Goal: Find specific page/section: Find specific page/section

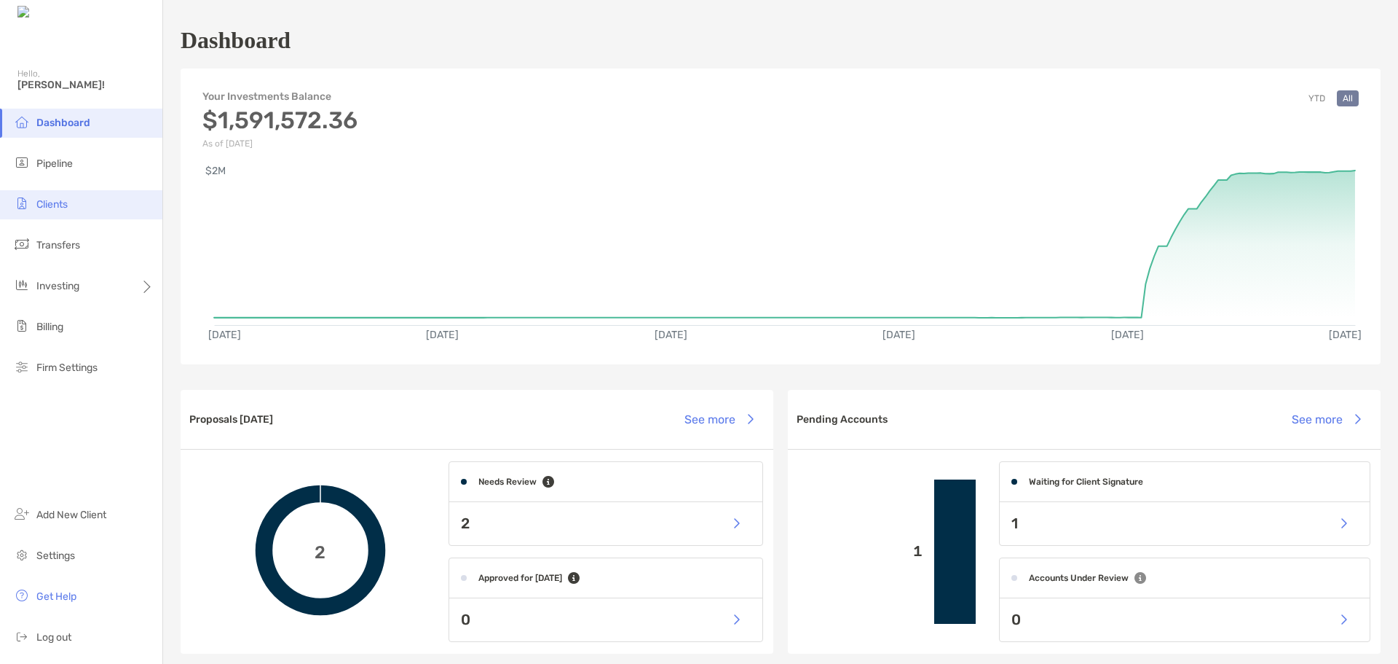
click at [81, 202] on li "Clients" at bounding box center [81, 204] width 162 height 29
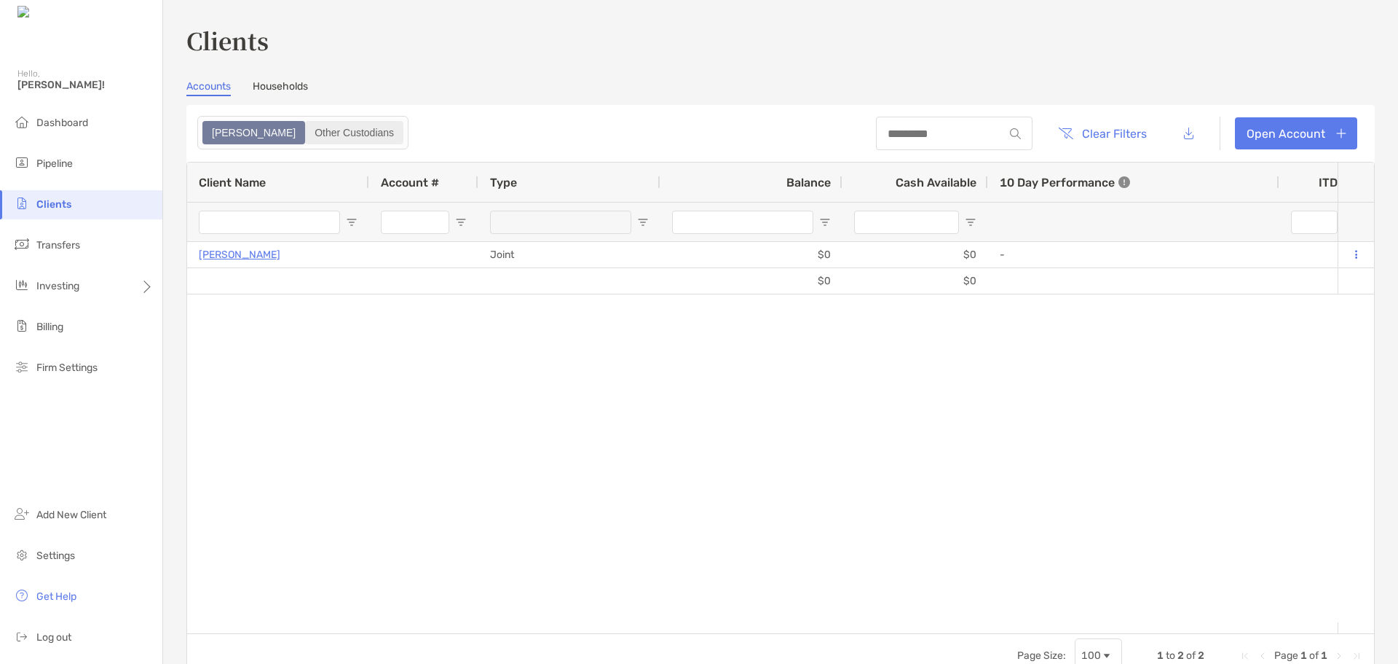
click at [307, 129] on div "Other Custodians" at bounding box center [354, 132] width 95 height 20
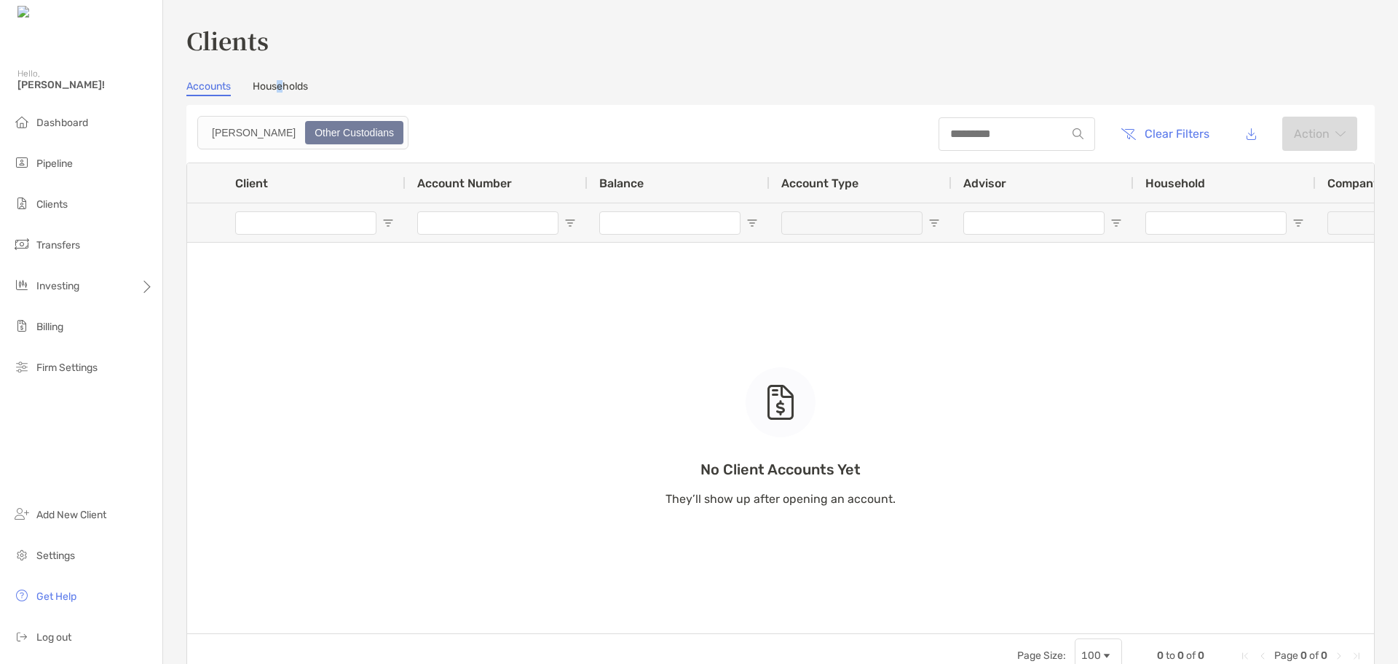
click at [280, 80] on div "Clients Accounts Households Zoe Other Custodians Clear Filters Action 0 to 0 of…" at bounding box center [780, 350] width 1189 height 654
click at [276, 91] on link "Households" at bounding box center [280, 88] width 55 height 16
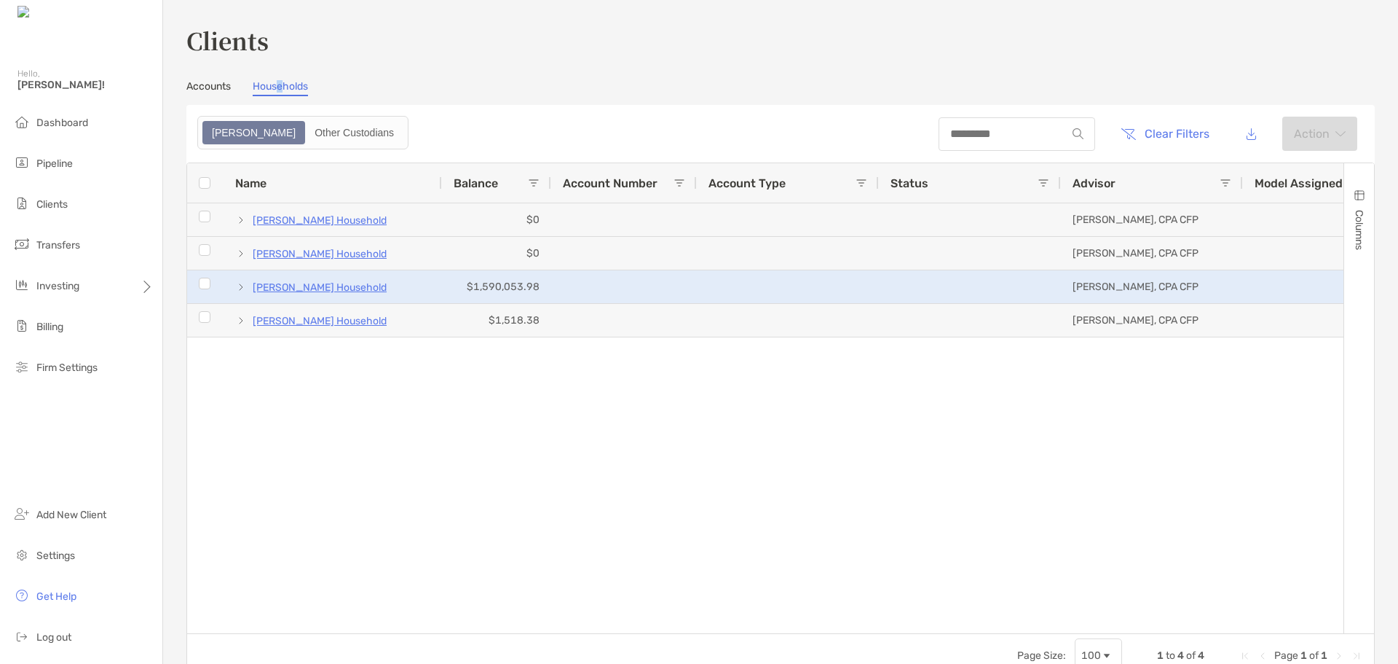
click at [289, 287] on p "[PERSON_NAME] Household" at bounding box center [320, 287] width 134 height 18
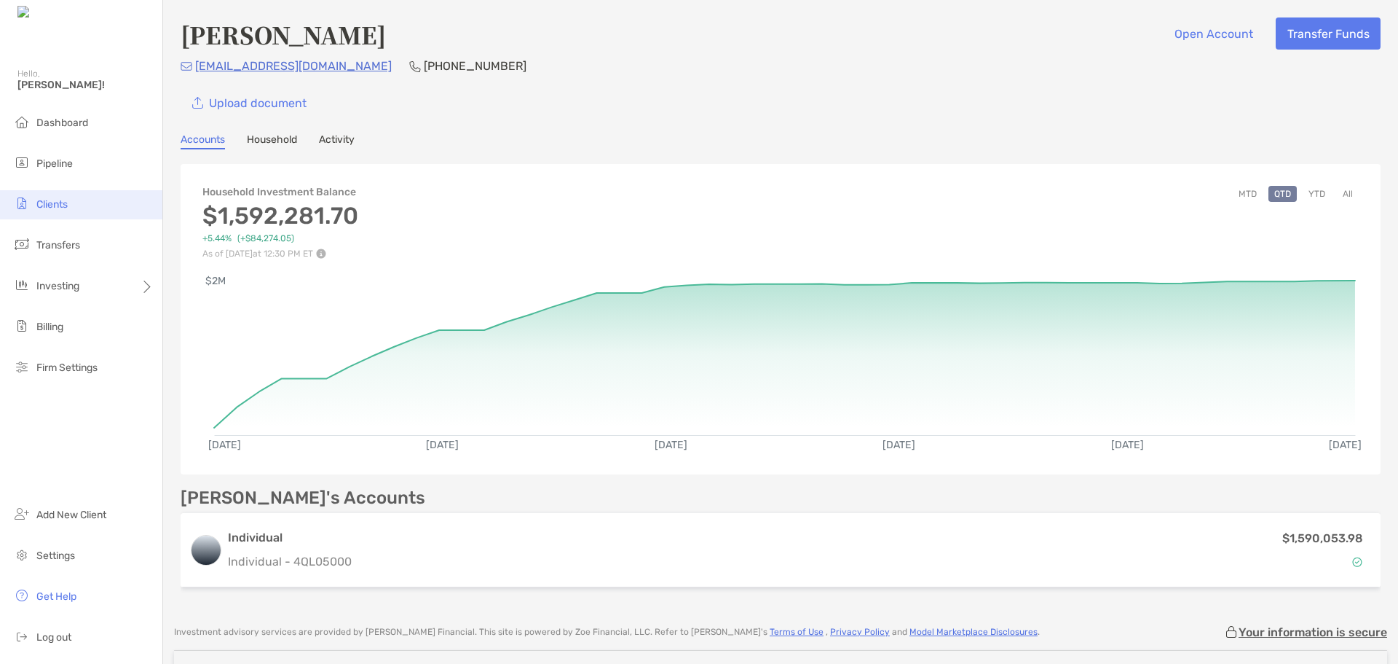
click at [51, 211] on li "Clients" at bounding box center [81, 204] width 162 height 29
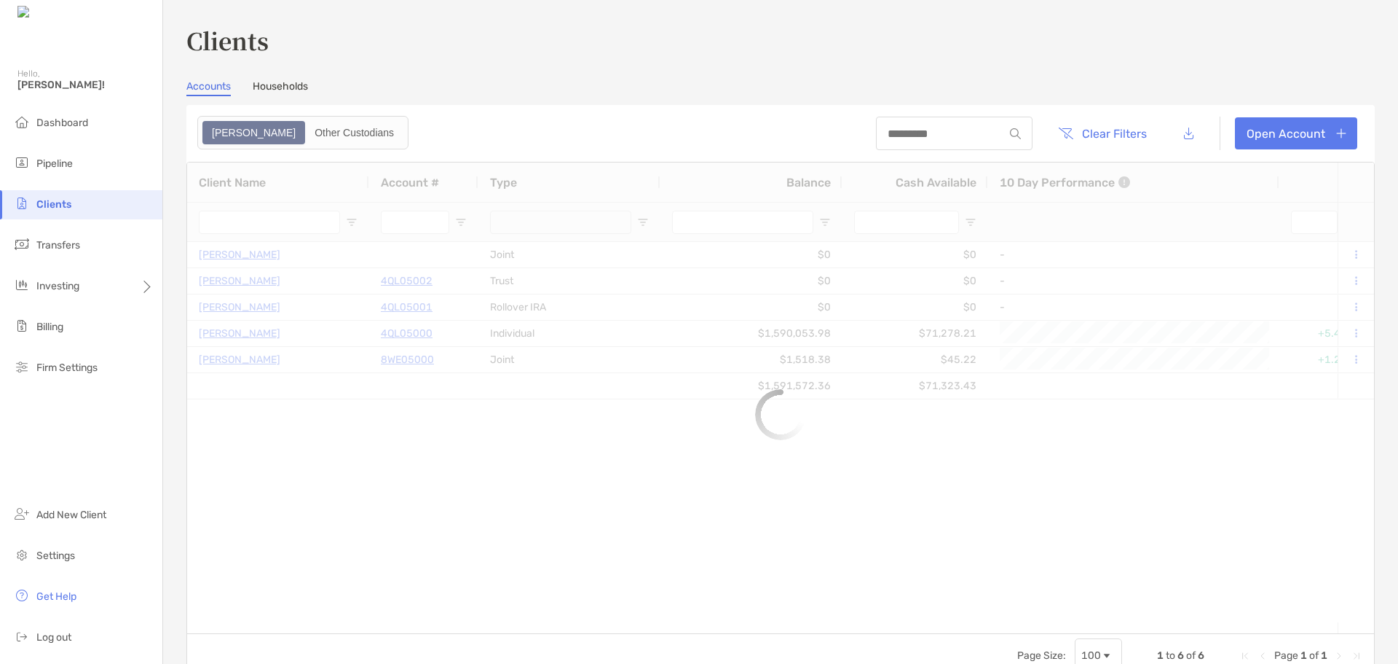
type input "**********"
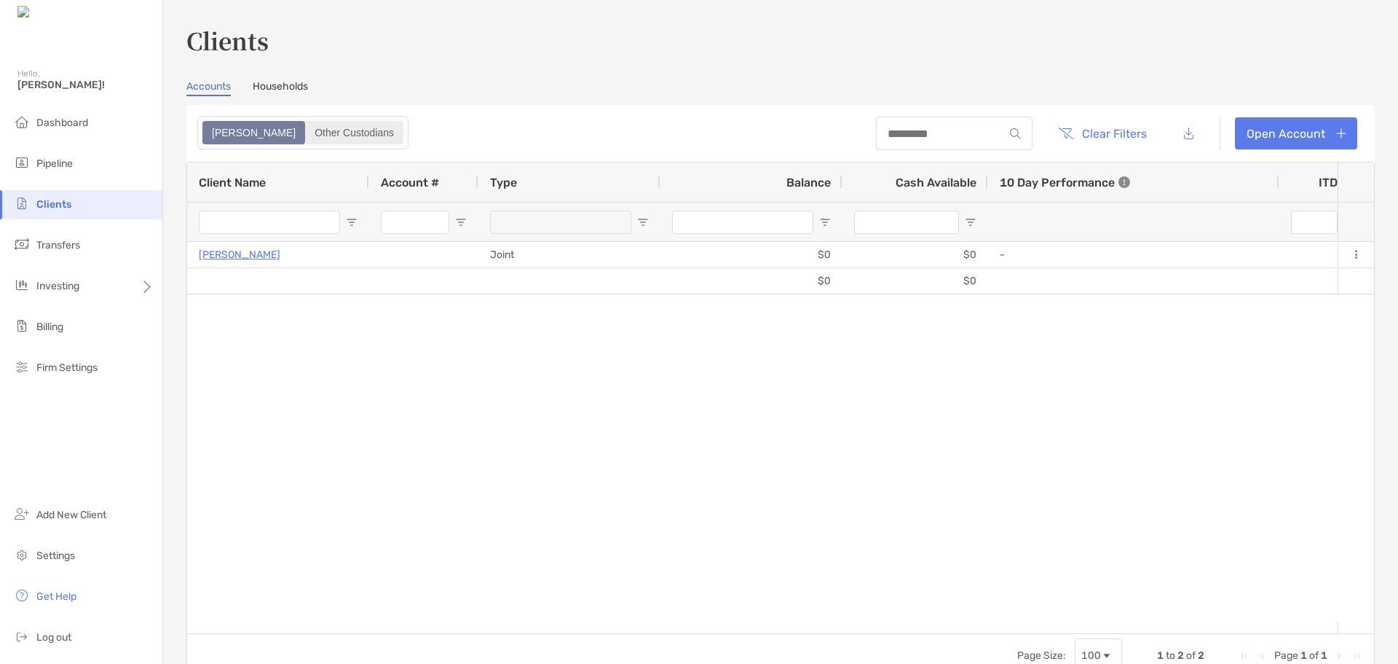
click at [307, 122] on div "Other Custodians" at bounding box center [354, 132] width 95 height 20
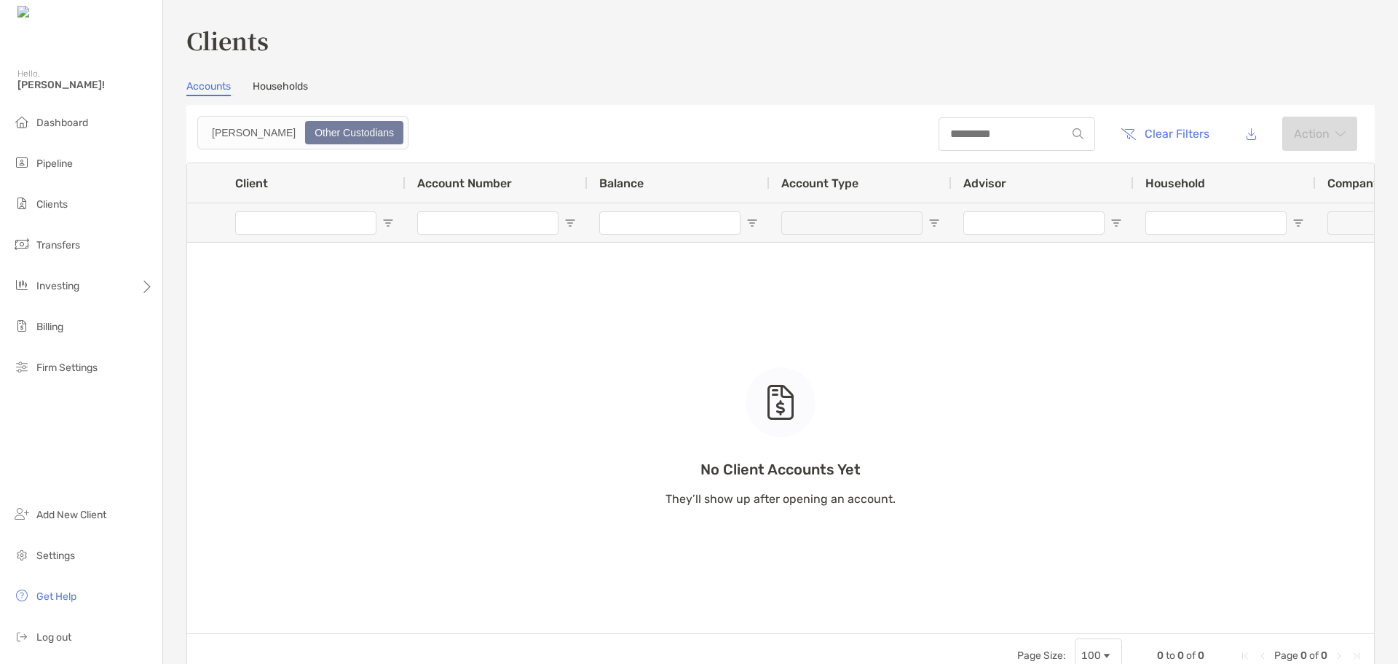
click at [297, 86] on link "Households" at bounding box center [280, 88] width 55 height 16
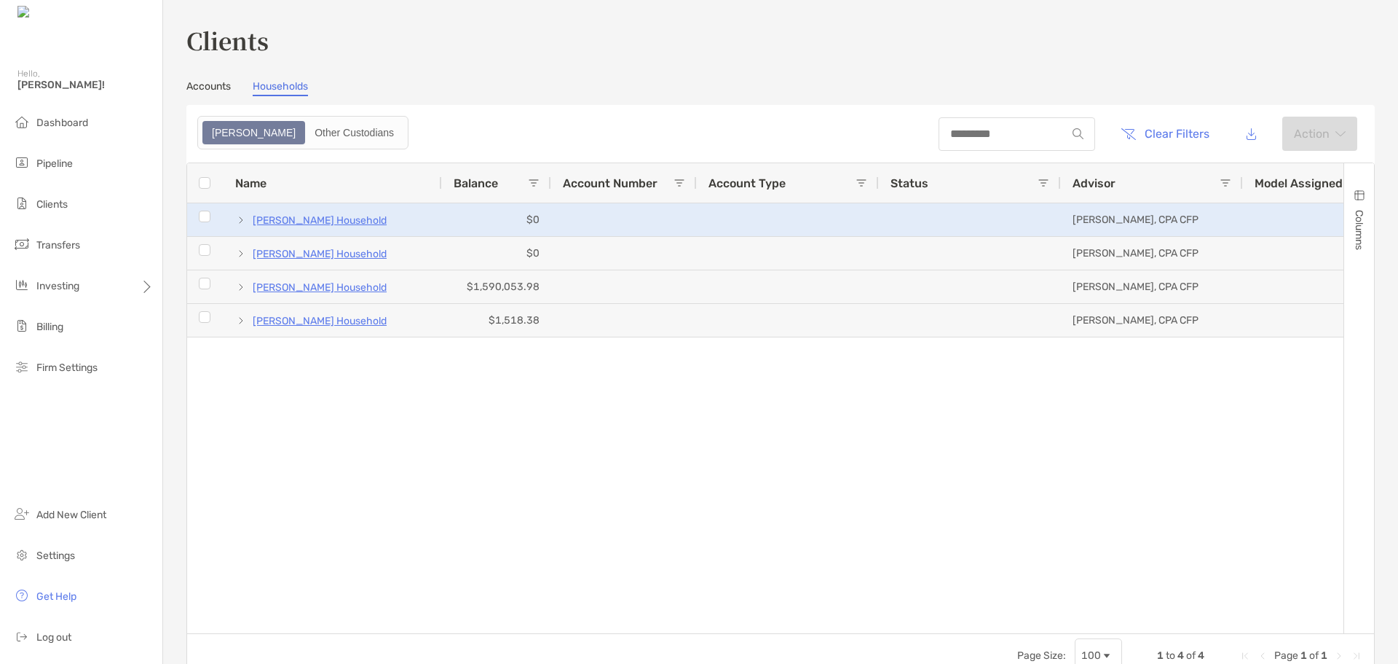
click at [315, 220] on p "[PERSON_NAME] Household" at bounding box center [320, 220] width 134 height 18
